Goal: Task Accomplishment & Management: Manage account settings

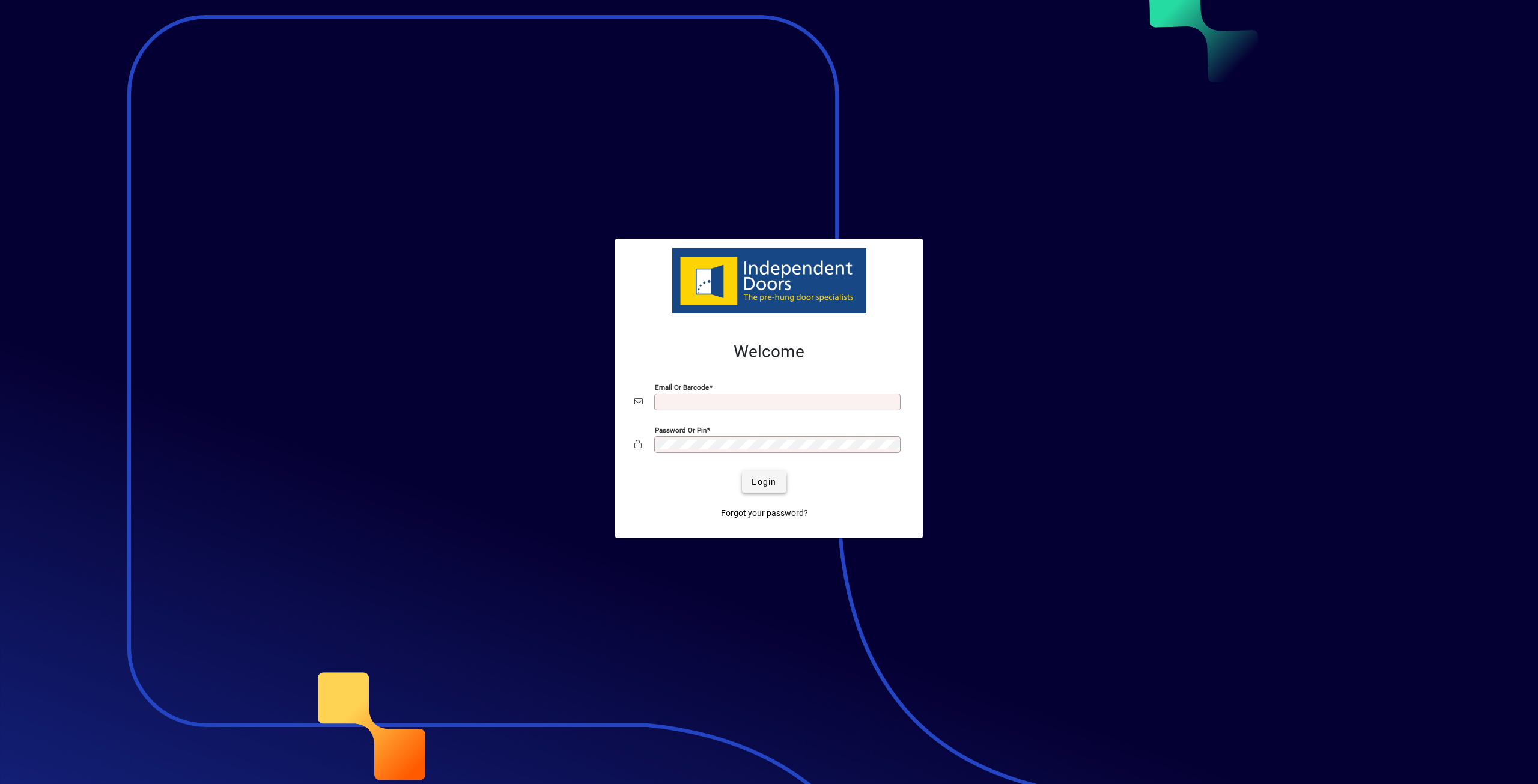
type input "**********"
click at [774, 481] on span "Login" at bounding box center [764, 482] width 24 height 13
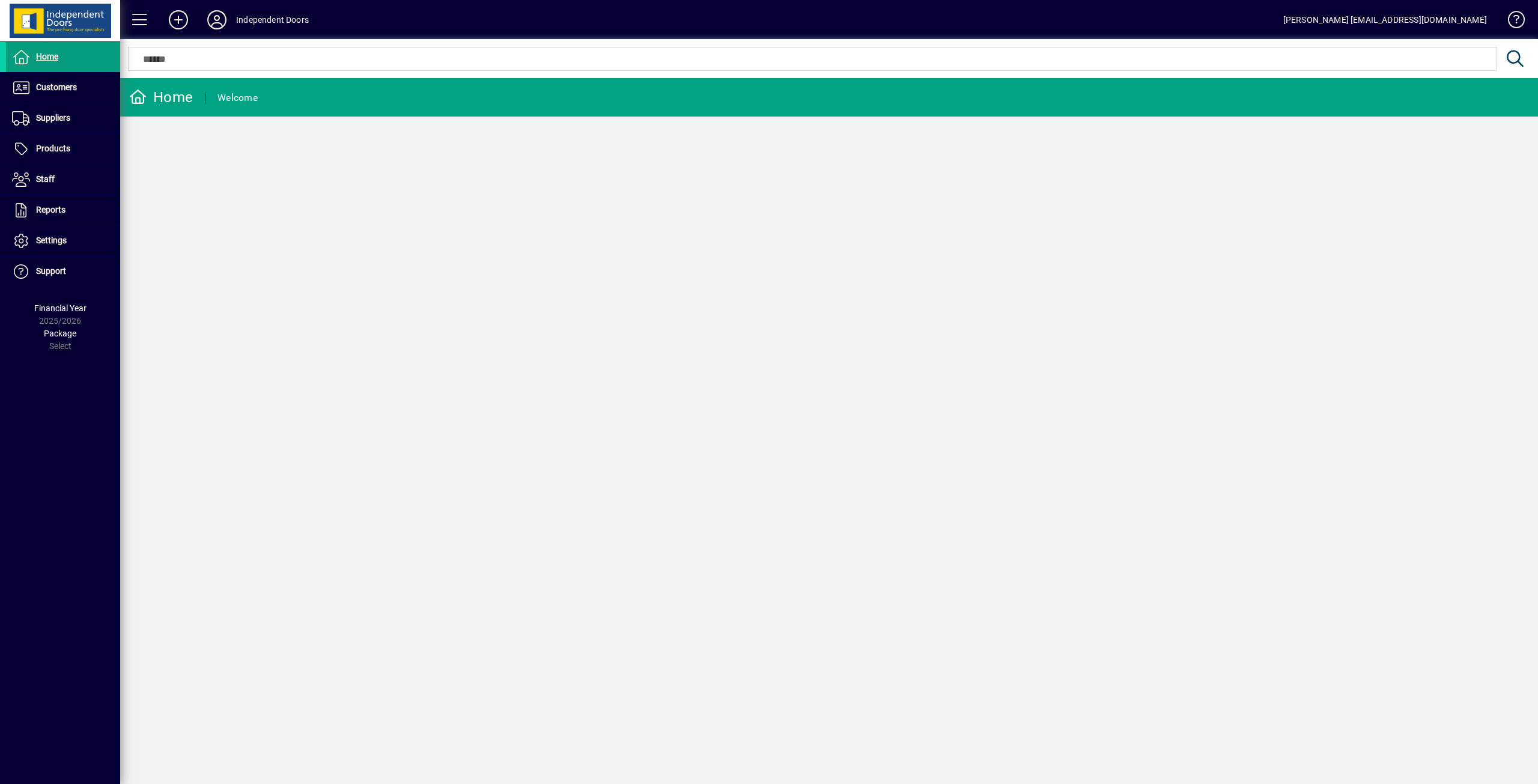
click at [217, 22] on icon at bounding box center [216, 20] width 24 height 19
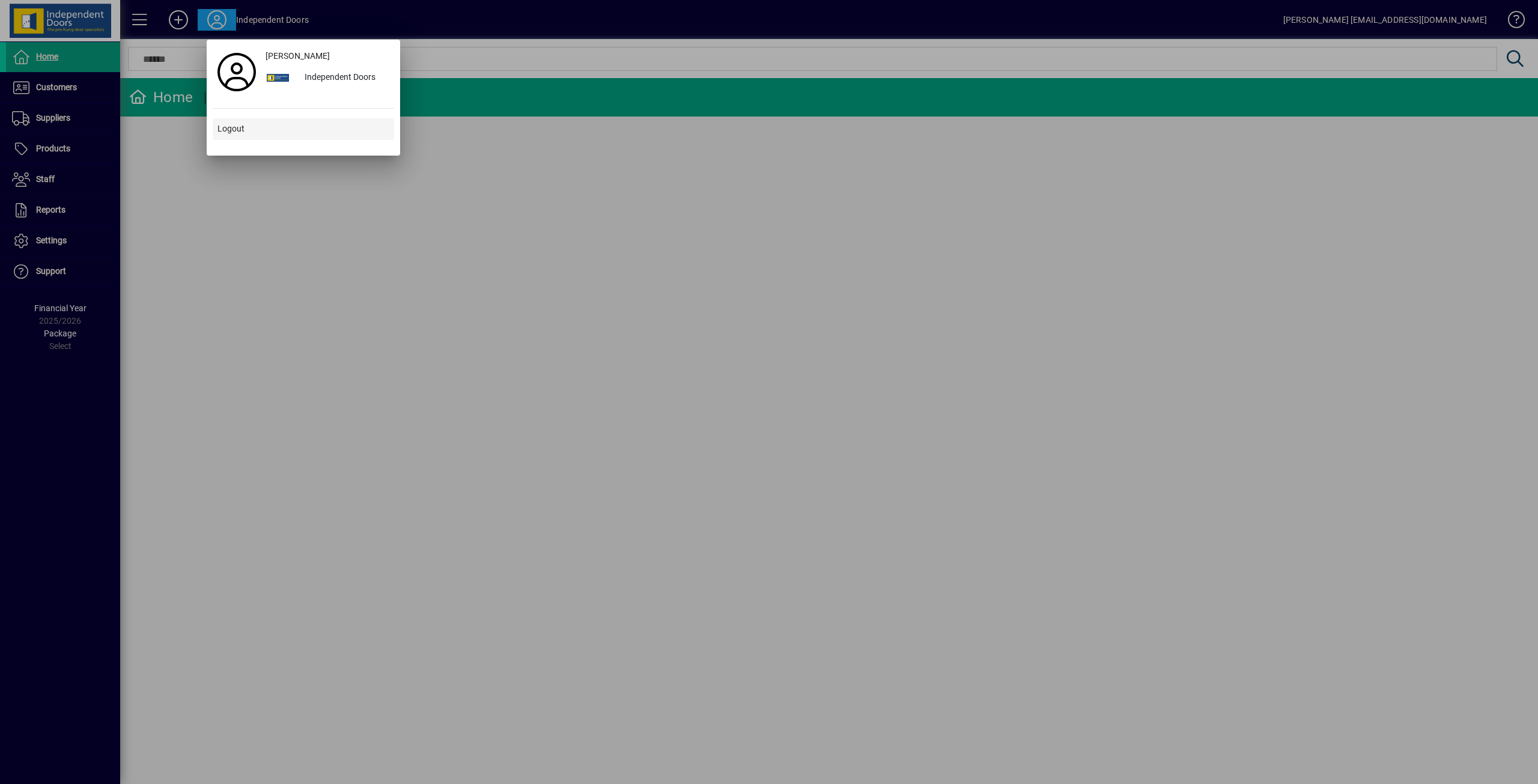
click at [232, 133] on span "Logout" at bounding box center [231, 129] width 27 height 13
